Goal: Obtain resource: Download file/media

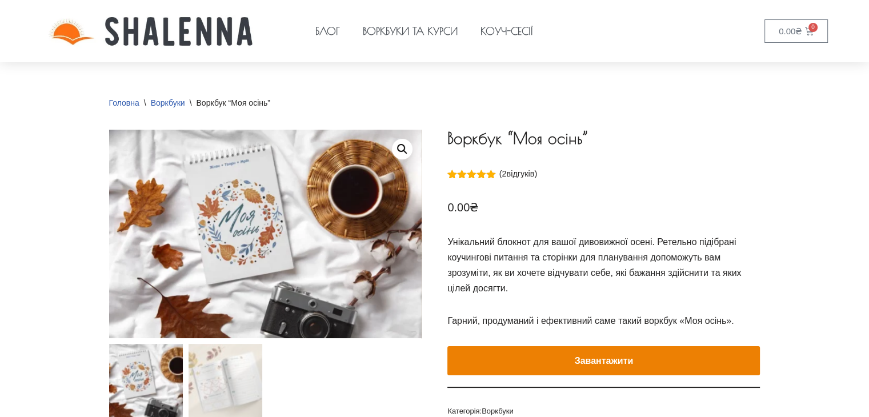
click at [420, 30] on link "Воркбуки та курси" at bounding box center [410, 31] width 118 height 53
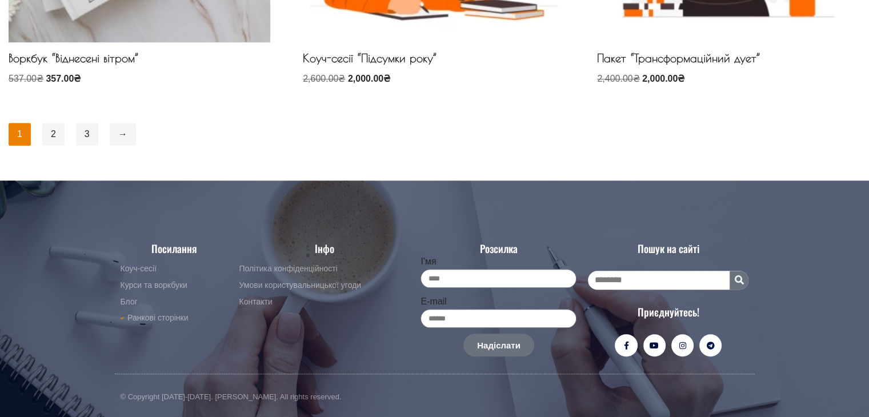
scroll to position [1086, 0]
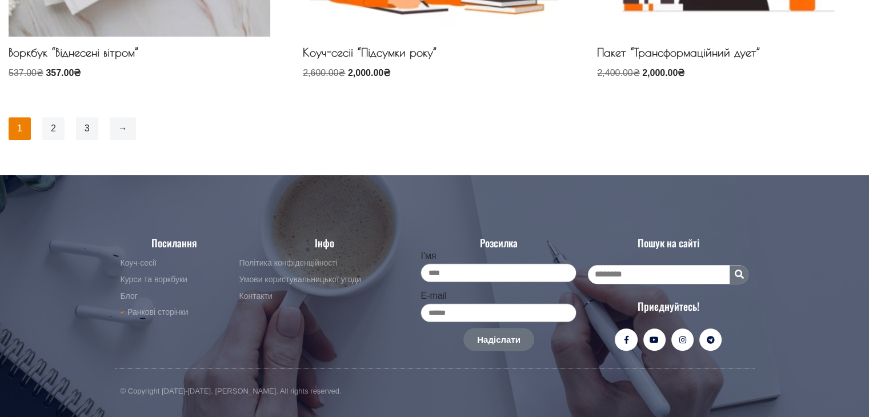
click at [57, 133] on link "2" at bounding box center [53, 128] width 22 height 23
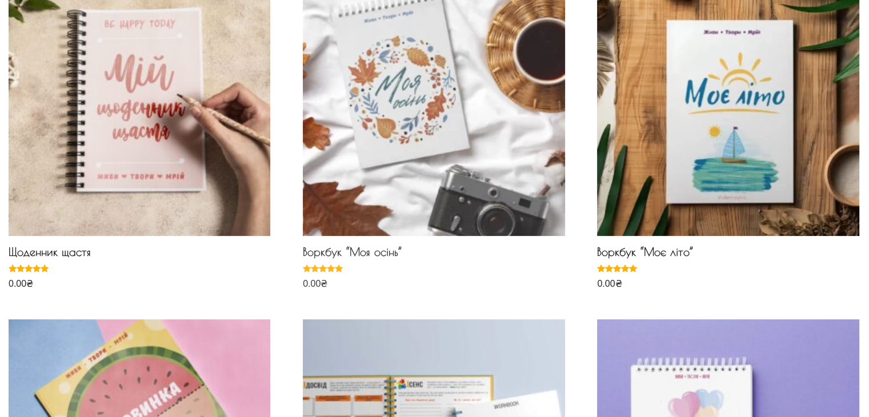
scroll to position [171, 0]
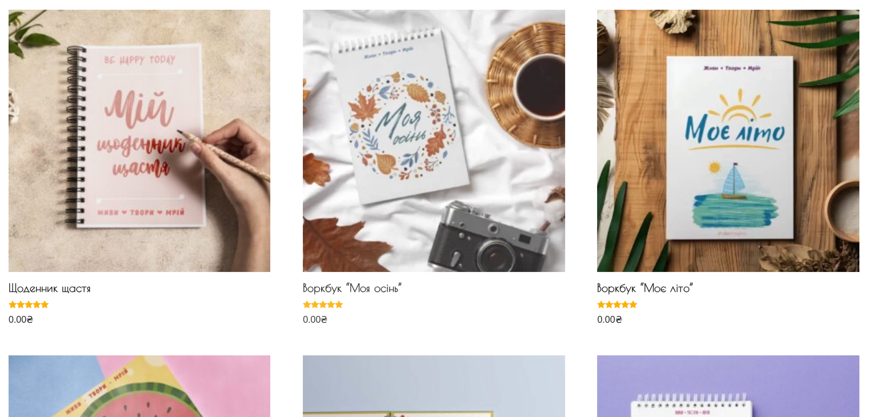
click at [368, 286] on h2 "Воркбук “Моя осінь”" at bounding box center [434, 290] width 262 height 19
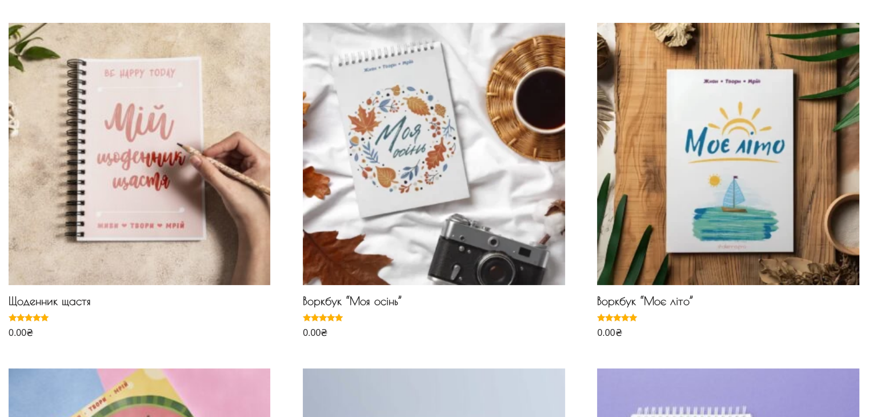
scroll to position [0, 0]
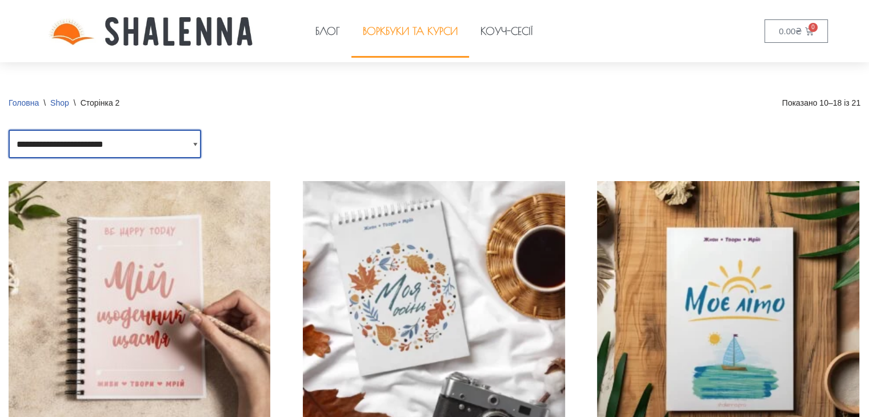
click at [192, 145] on select "**********" at bounding box center [105, 144] width 193 height 29
click at [338, 145] on div "**********" at bounding box center [435, 144] width 852 height 29
click at [502, 32] on link "Коуч-сесії" at bounding box center [506, 31] width 75 height 53
click at [508, 30] on link "Коуч-сесії" at bounding box center [506, 31] width 75 height 53
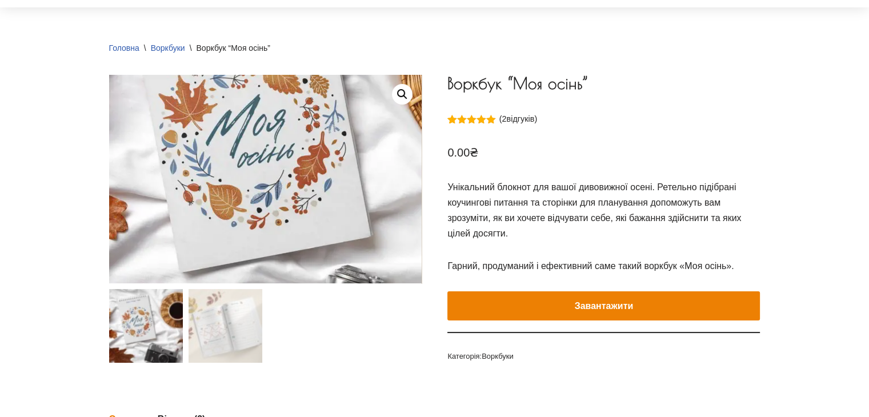
scroll to position [114, 0]
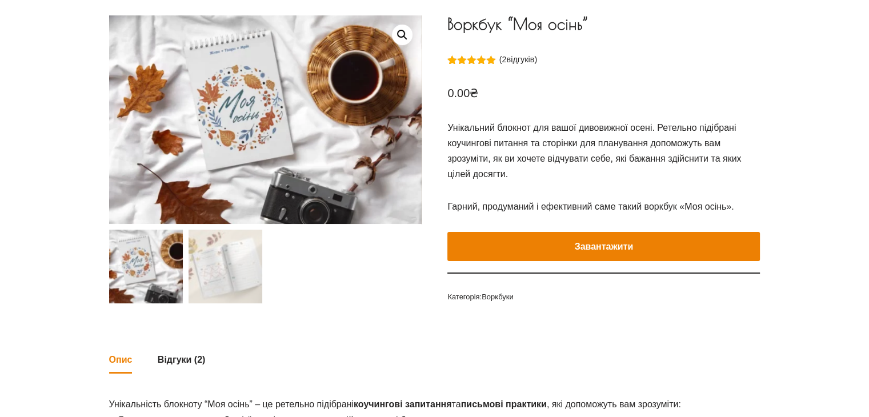
click at [583, 245] on button "Завантажити" at bounding box center [603, 247] width 313 height 30
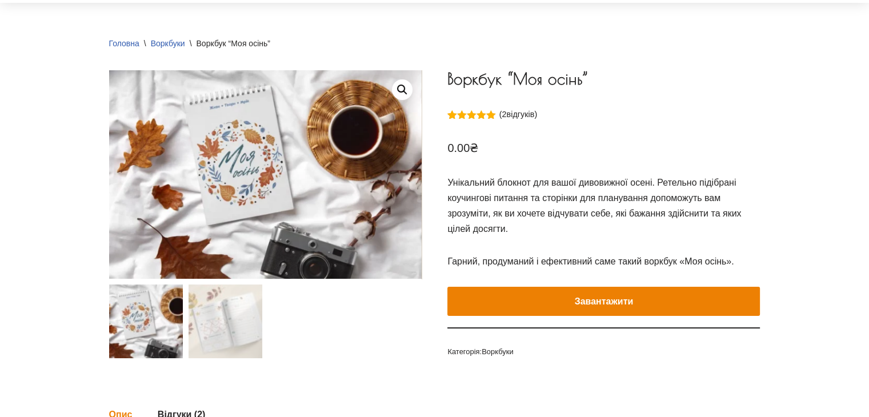
scroll to position [57, 0]
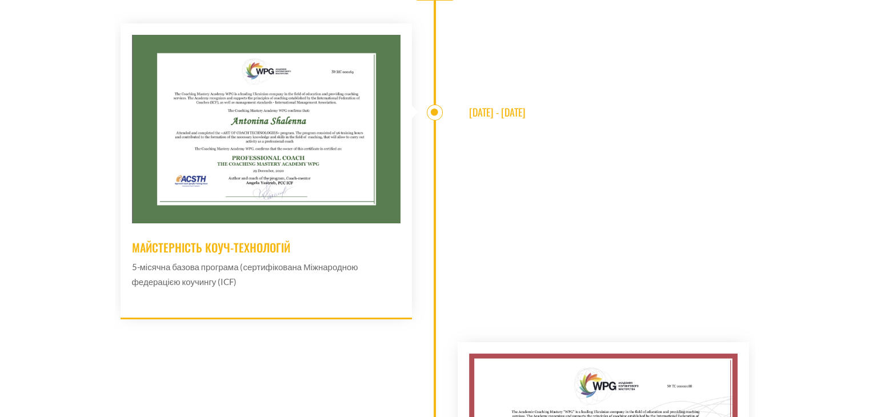
scroll to position [3828, 0]
